Goal: Task Accomplishment & Management: Manage account settings

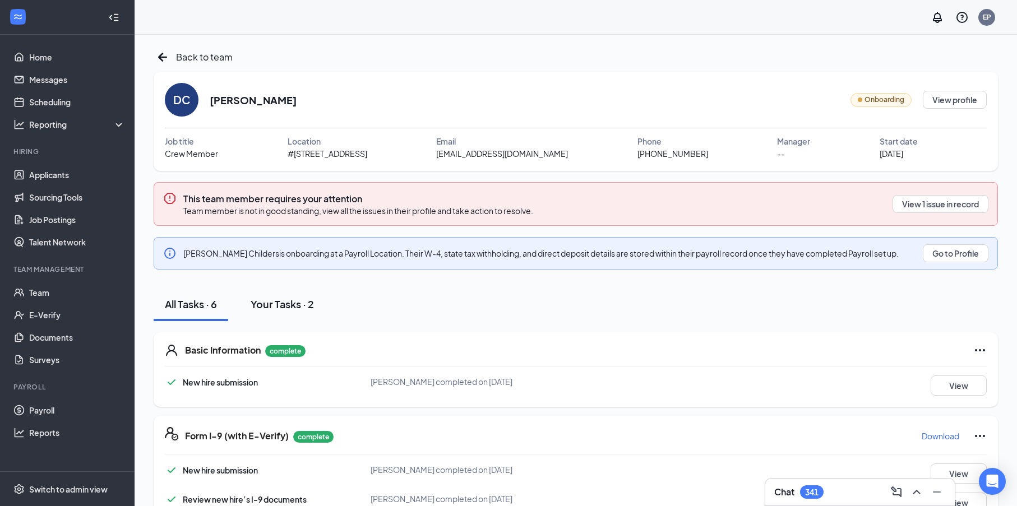
click at [297, 298] on div "Your Tasks · 2" at bounding box center [282, 304] width 63 height 14
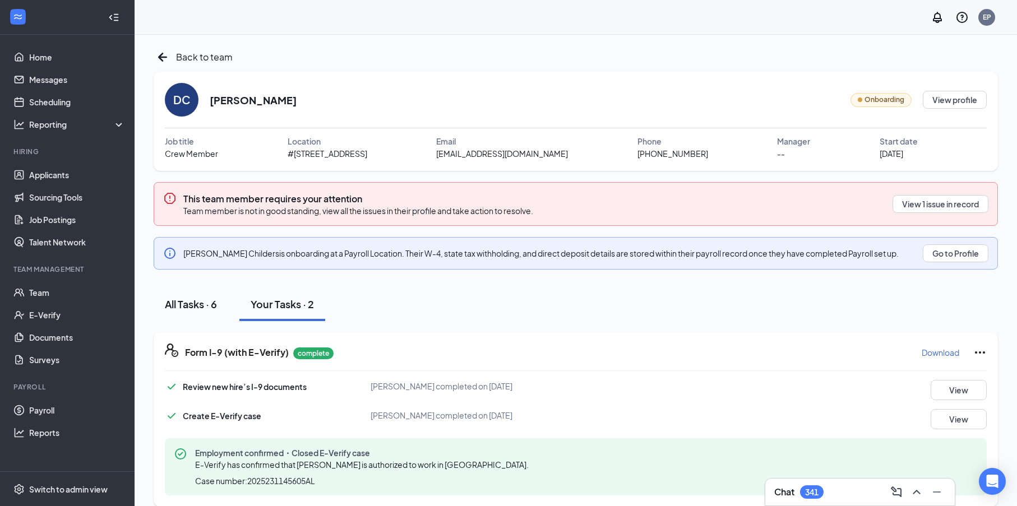
click at [211, 304] on div "All Tasks · 6" at bounding box center [191, 304] width 52 height 14
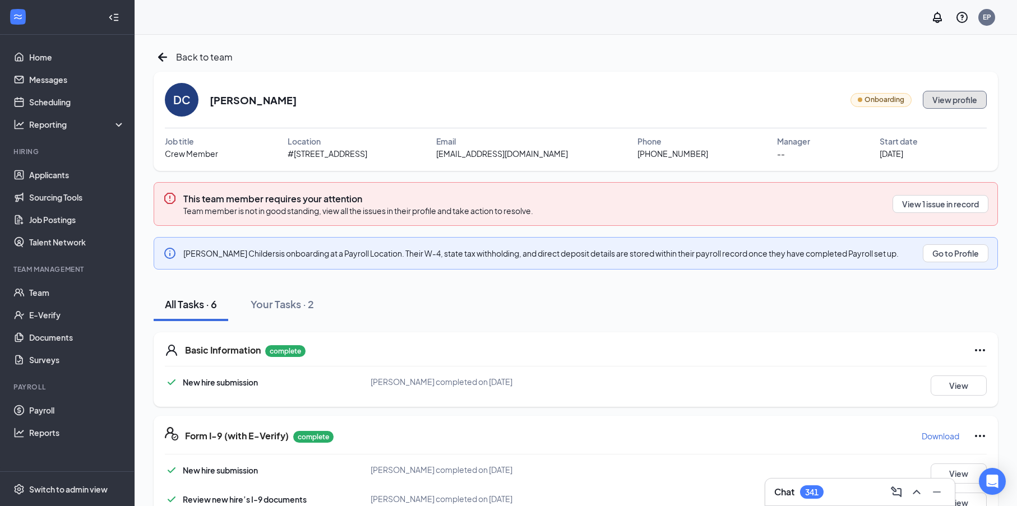
click at [965, 108] on button "View profile" at bounding box center [955, 100] width 64 height 18
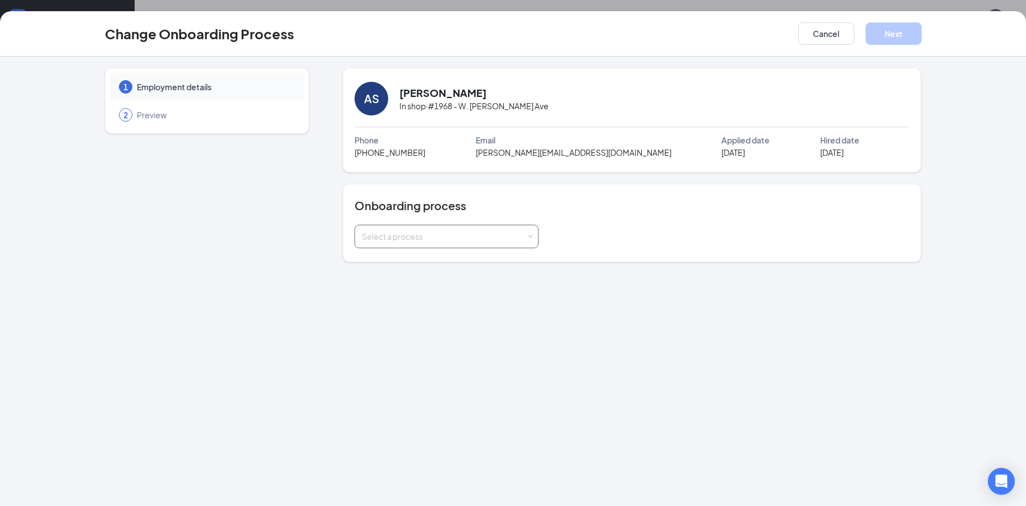
click at [396, 233] on div "Select a process" at bounding box center [444, 236] width 164 height 11
click at [627, 214] on div "Onboarding process Select a process" at bounding box center [631, 223] width 555 height 50
click at [838, 41] on button "Cancel" at bounding box center [826, 33] width 56 height 22
